Goal: Task Accomplishment & Management: Complete application form

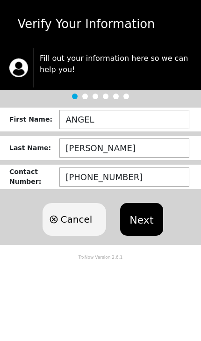
click at [146, 219] on button "Next" at bounding box center [141, 219] width 43 height 33
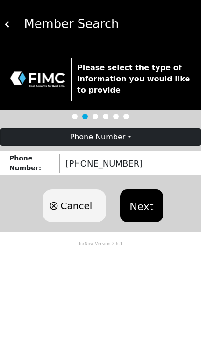
click at [141, 205] on button "Next" at bounding box center [141, 206] width 43 height 33
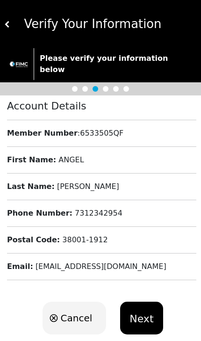
click at [139, 312] on button "Next" at bounding box center [141, 318] width 43 height 33
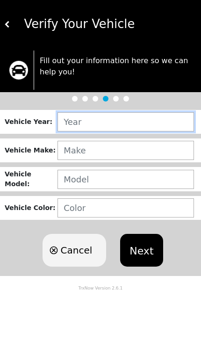
click at [169, 120] on input "text" at bounding box center [126, 121] width 137 height 19
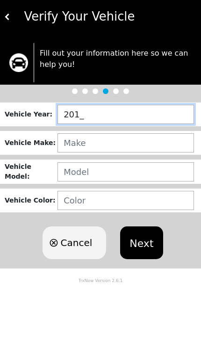
type input "2015"
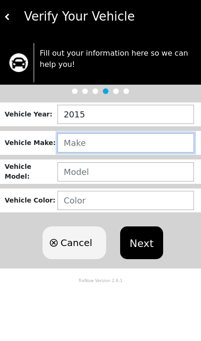
click at [81, 145] on input "text" at bounding box center [126, 150] width 137 height 19
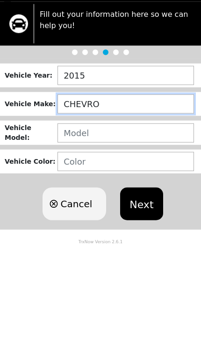
type input "CHEVRO"
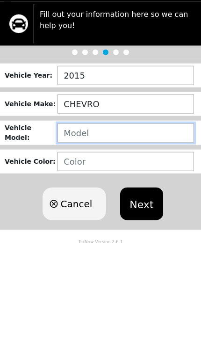
click at [87, 170] on input "text" at bounding box center [126, 179] width 137 height 19
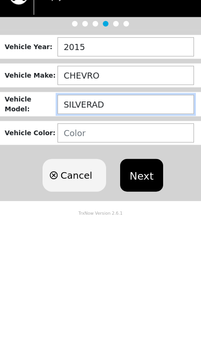
type input "SILVERADO"
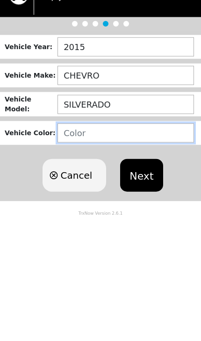
click at [79, 199] on input "text" at bounding box center [126, 208] width 137 height 19
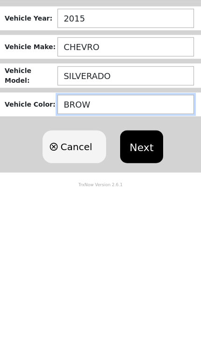
type input "BROWN"
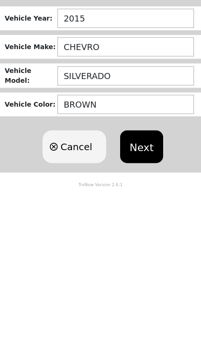
click at [139, 234] on button "Next" at bounding box center [141, 250] width 43 height 33
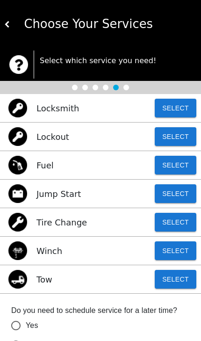
click at [176, 221] on button "Select" at bounding box center [176, 222] width 42 height 19
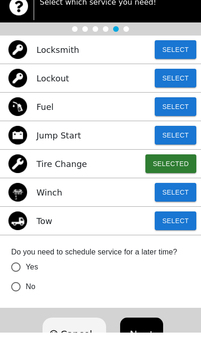
scroll to position [50, 0]
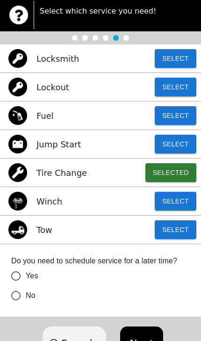
click at [144, 341] on button "Next" at bounding box center [141, 343] width 43 height 33
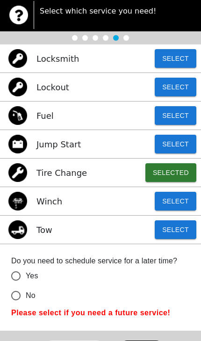
click at [18, 297] on input "No" at bounding box center [16, 296] width 20 height 20
radio input "false"
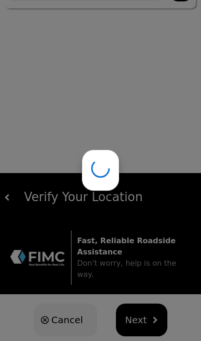
scroll to position [0, 0]
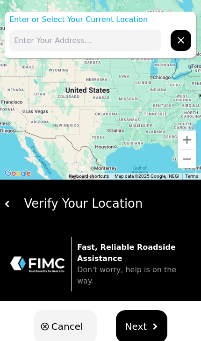
click at [44, 43] on input "text" at bounding box center [85, 40] width 152 height 21
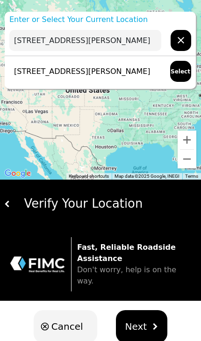
click at [137, 69] on p "[STREET_ADDRESS][PERSON_NAME]" at bounding box center [79, 71] width 141 height 11
type input "[STREET_ADDRESS][PERSON_NAME]"
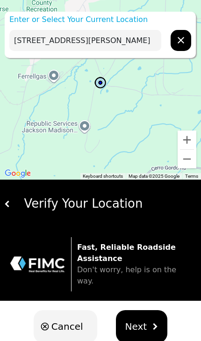
click at [144, 322] on span "Next" at bounding box center [136, 327] width 22 height 14
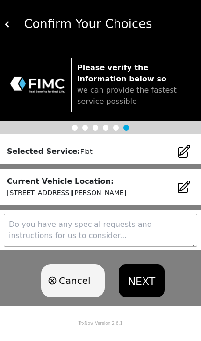
click at [150, 279] on button "NEXT" at bounding box center [142, 281] width 46 height 33
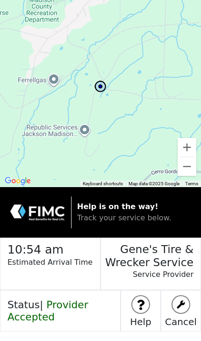
scroll to position [6, 0]
